Goal: Information Seeking & Learning: Learn about a topic

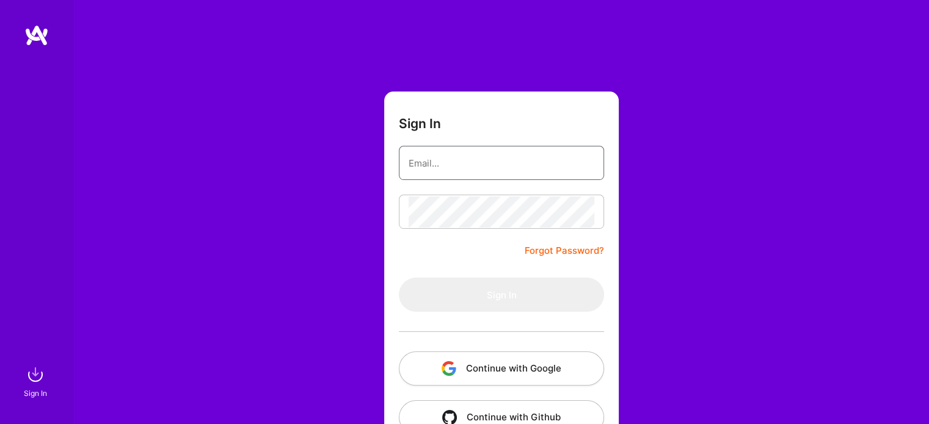
click at [435, 162] on input "email" at bounding box center [502, 163] width 186 height 31
click at [495, 368] on button "Continue with Google" at bounding box center [501, 369] width 205 height 34
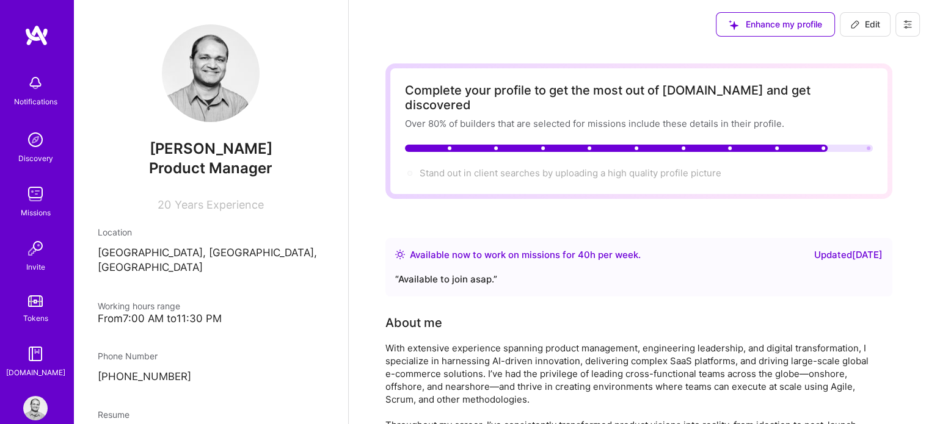
click at [29, 208] on div "Missions" at bounding box center [36, 212] width 30 height 13
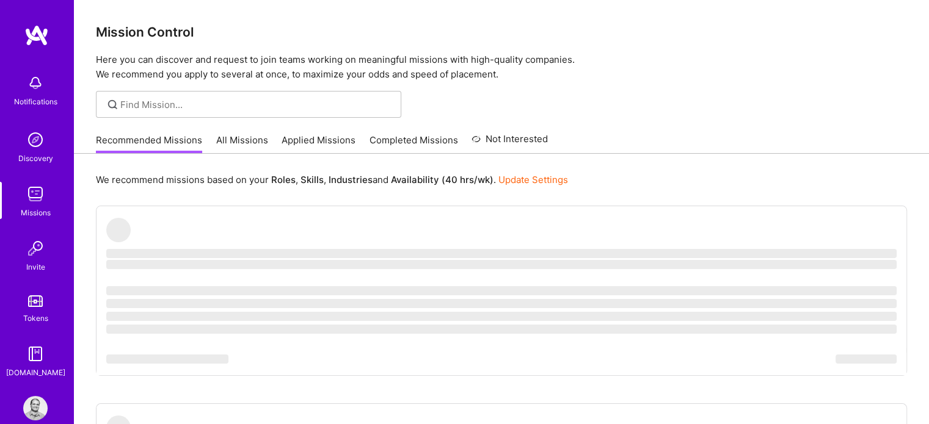
click at [245, 137] on link "All Missions" at bounding box center [242, 144] width 52 height 20
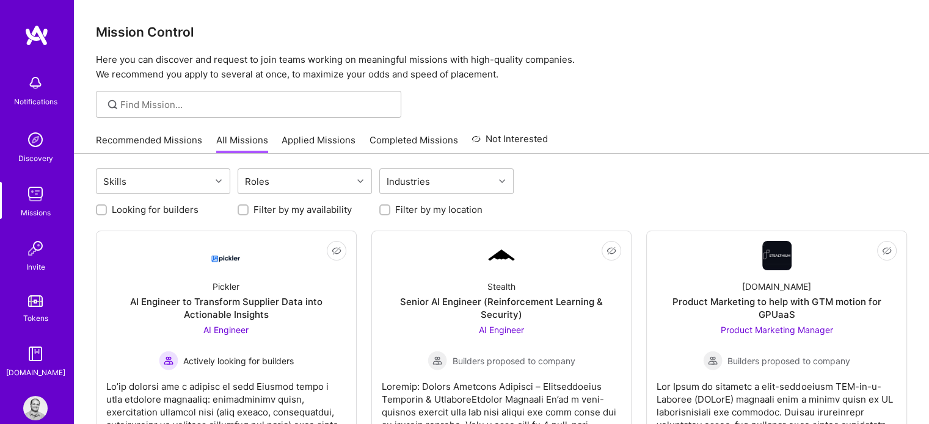
click at [104, 205] on div at bounding box center [101, 210] width 11 height 11
click at [99, 209] on input "Looking for builders" at bounding box center [102, 210] width 9 height 9
checkbox input "true"
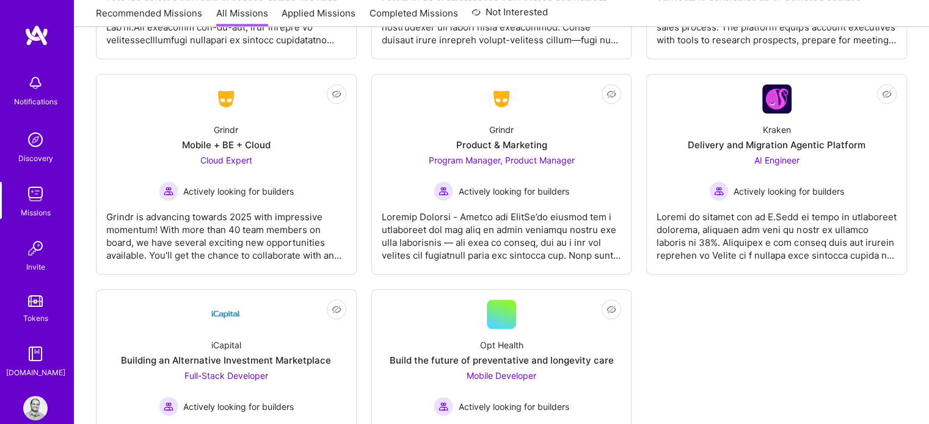
scroll to position [1285, 0]
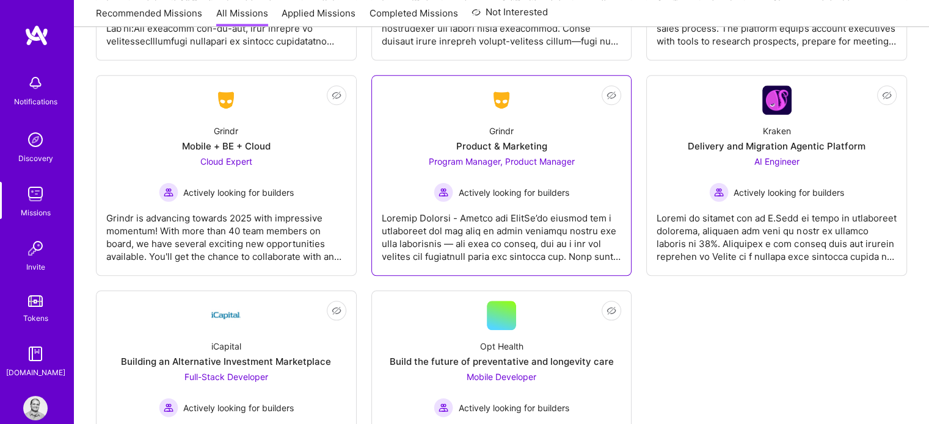
click at [533, 158] on span "Program Manager, Product Manager" at bounding box center [501, 161] width 146 height 10
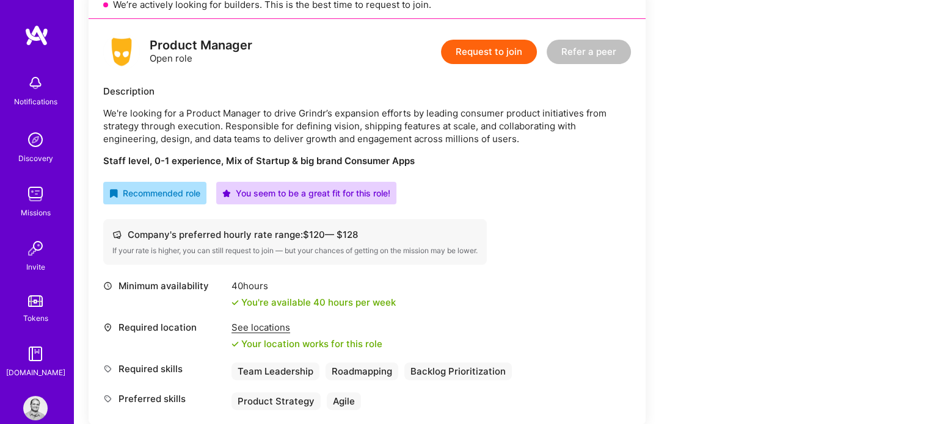
scroll to position [265, 0]
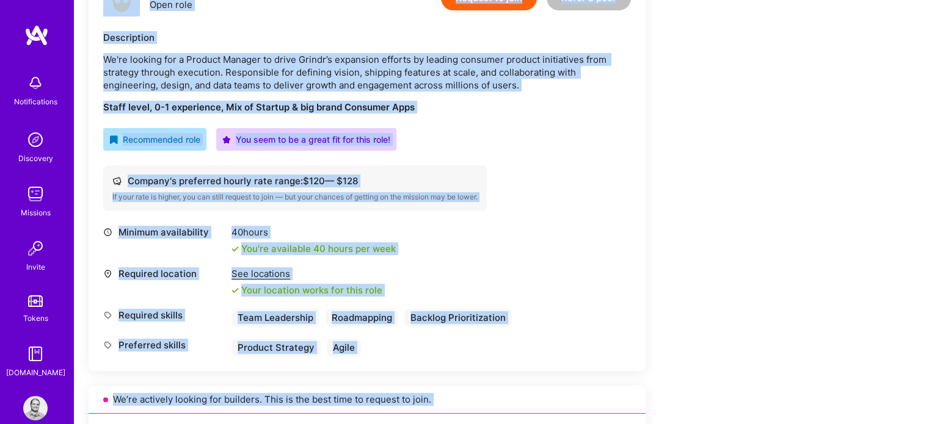
scroll to position [0, 0]
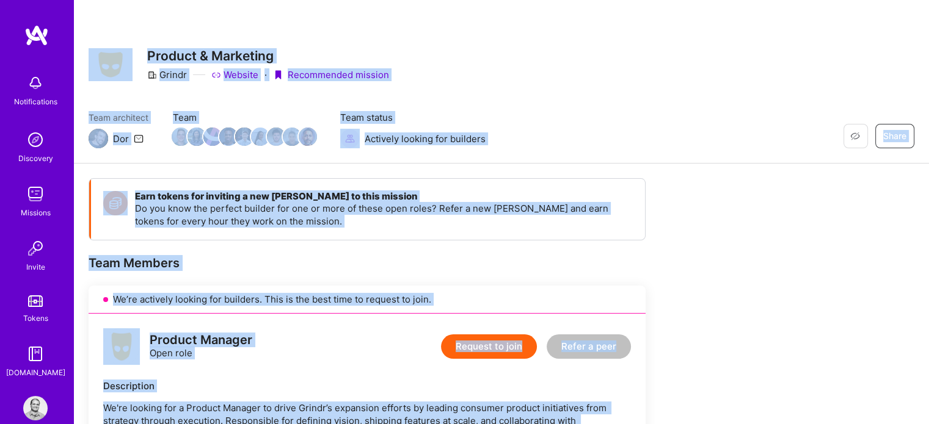
drag, startPoint x: 454, startPoint y: 203, endPoint x: 101, endPoint y: 7, distance: 403.2
copy div "Loremip Dol Sitametcon Adipi Elitsed & Doeiusmod Tempor Incidid · Utlaboreetd m…"
click at [101, 7] on div "Restore Not Interested Share Product & Marketing Grindr Website · Recommended m…" at bounding box center [501, 82] width 855 height 164
